Goal: Task Accomplishment & Management: Use online tool/utility

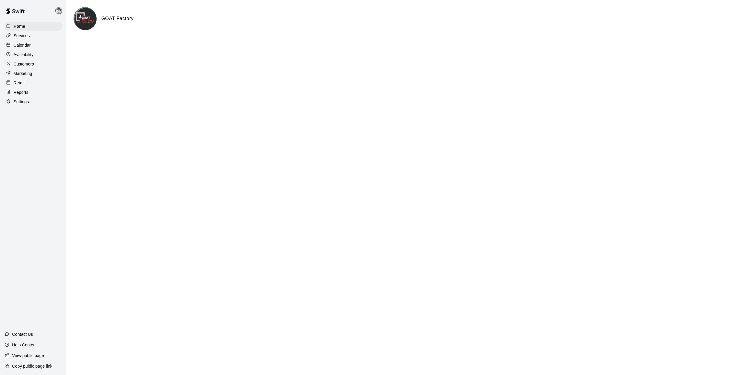
click at [23, 38] on p "Services" at bounding box center [22, 36] width 16 height 6
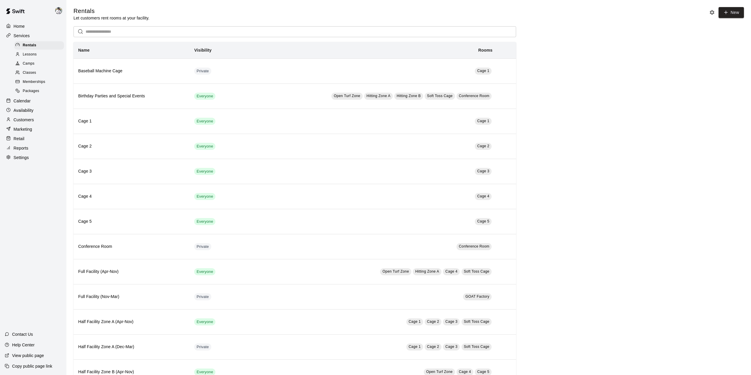
click at [21, 36] on p "Services" at bounding box center [22, 36] width 16 height 6
click at [24, 104] on p "Calendar" at bounding box center [22, 101] width 17 height 6
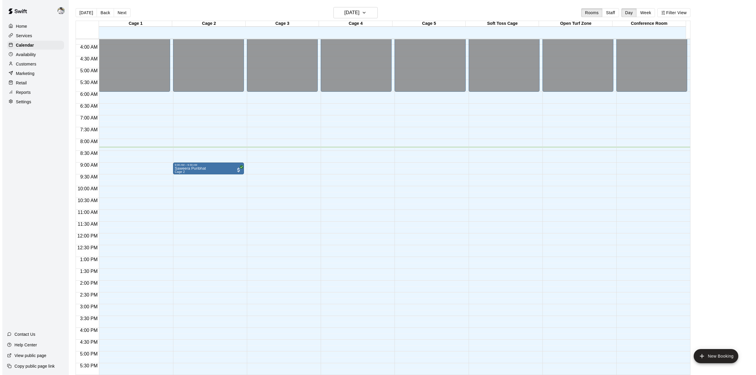
scroll to position [116, 0]
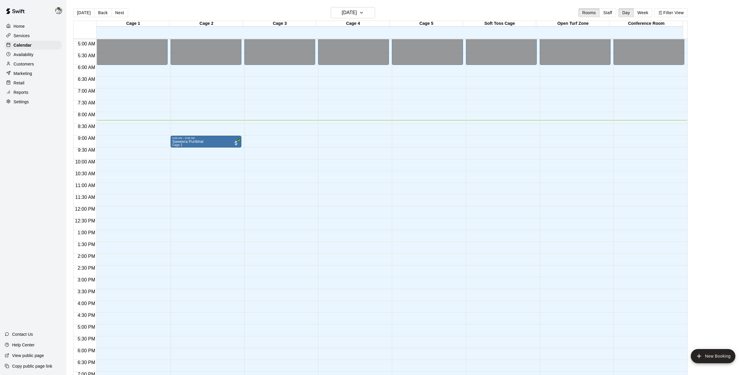
click at [225, 141] on div "Saweera Puribhat Cage 2" at bounding box center [205, 327] width 67 height 375
click at [177, 145] on icon "edit" at bounding box center [177, 146] width 7 height 7
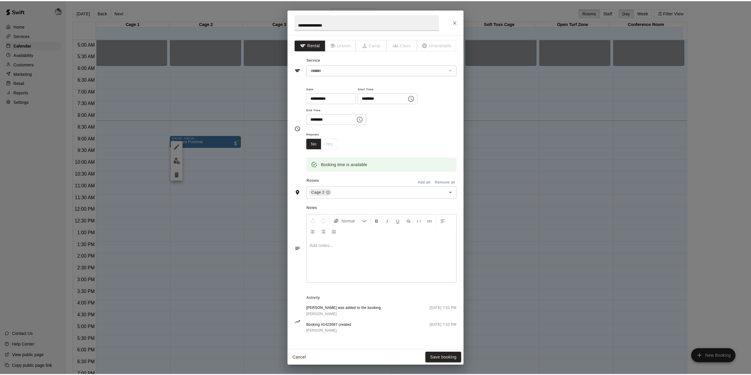
scroll to position [0, 0]
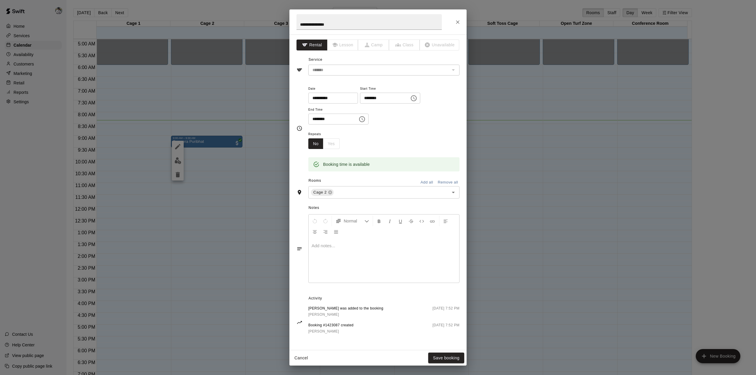
click at [457, 27] on div "**********" at bounding box center [377, 21] width 177 height 25
click at [458, 24] on icon "Close" at bounding box center [458, 22] width 6 height 6
